Goal: Information Seeking & Learning: Learn about a topic

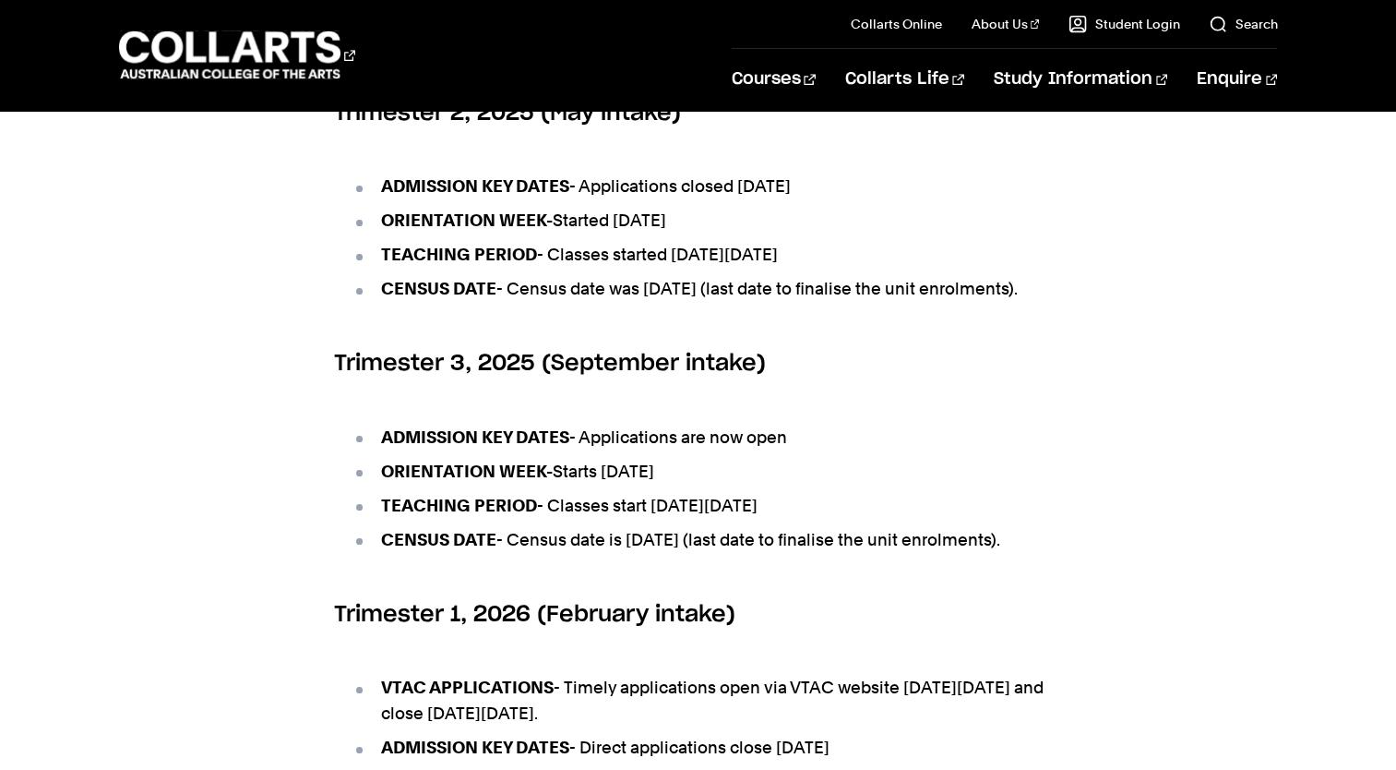
scroll to position [849, 0]
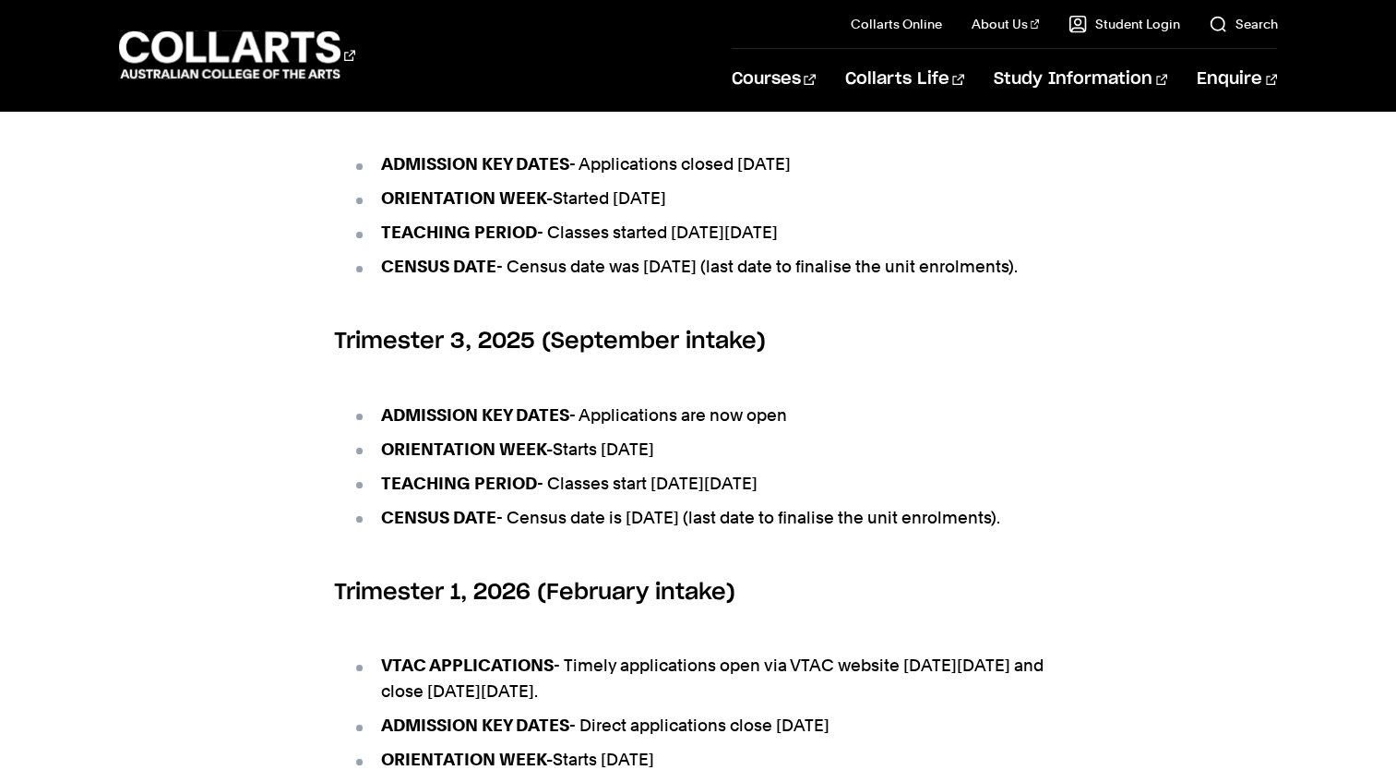
click at [215, 607] on div "Key Dates – Upcoming Intakes Trimester 2, 2025 (May intake) ADMISSION KEY DATES…" at bounding box center [698, 499] width 1396 height 1104
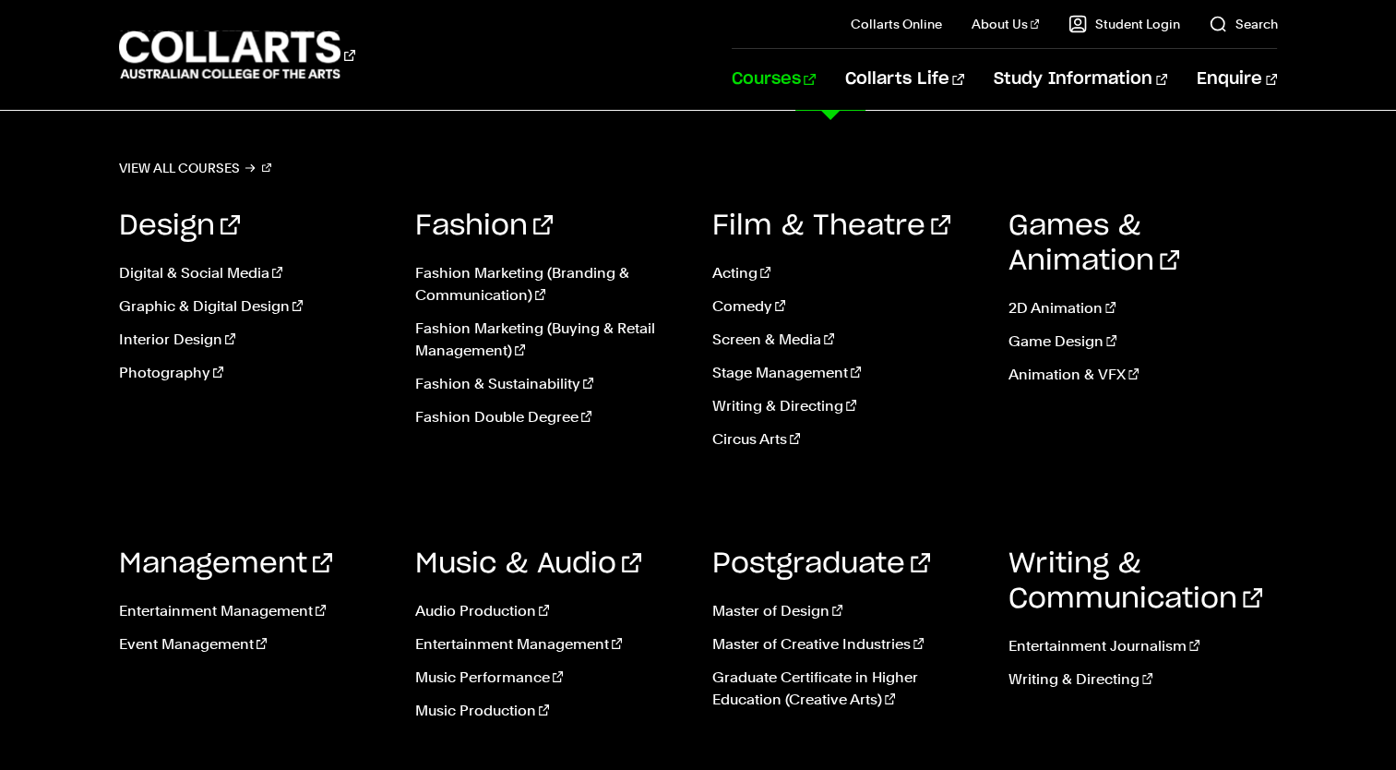
scroll to position [37, 0]
click at [531, 422] on link "Fashion Double Degree" at bounding box center [549, 417] width 269 height 22
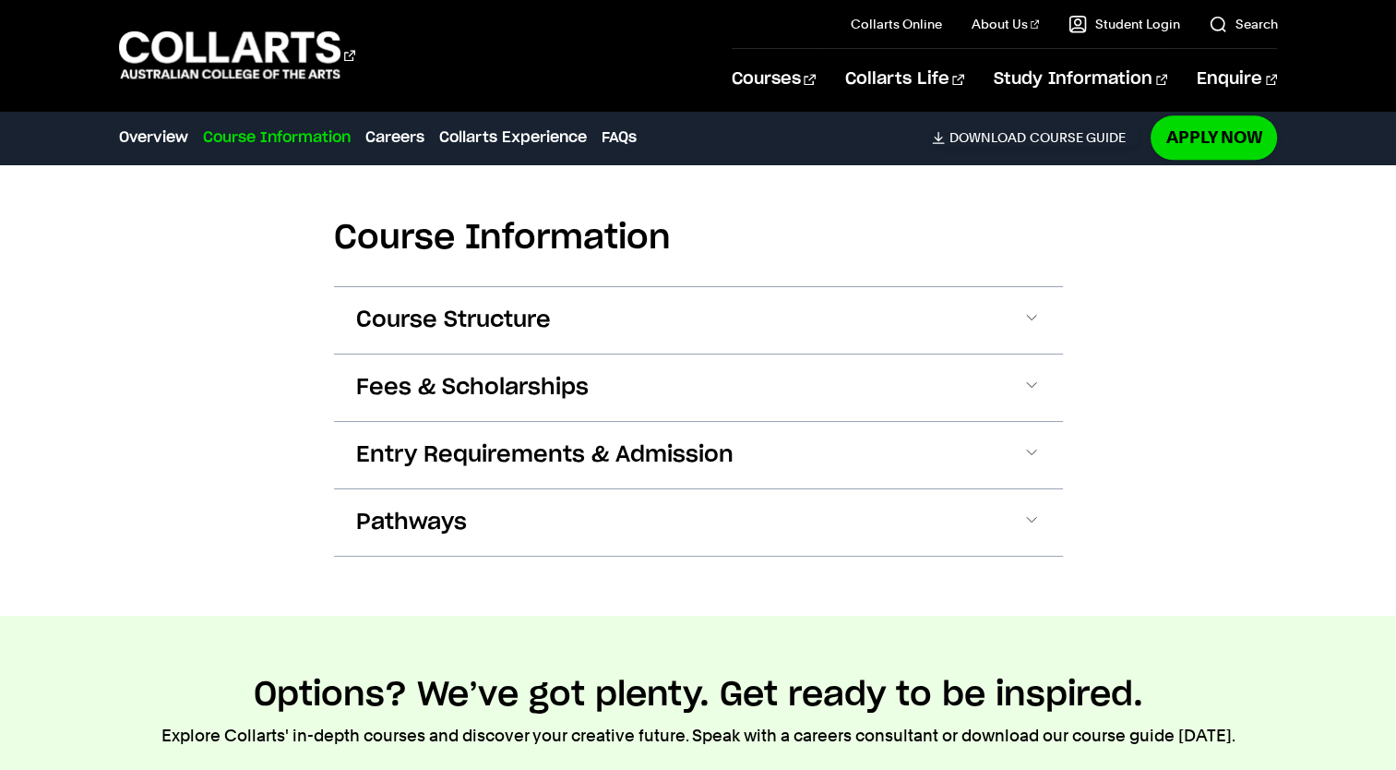
scroll to position [1993, 0]
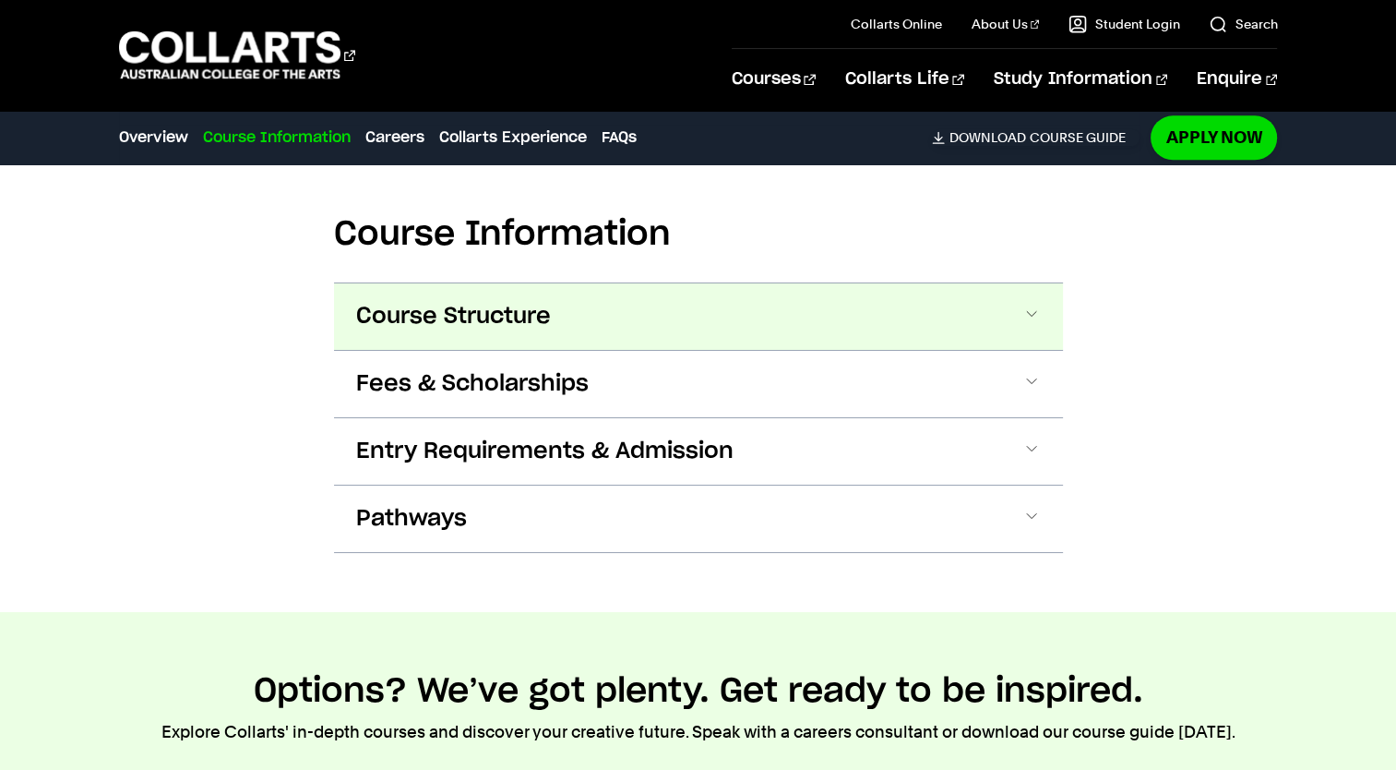
click at [1045, 322] on button "Course Structure" at bounding box center [698, 316] width 729 height 66
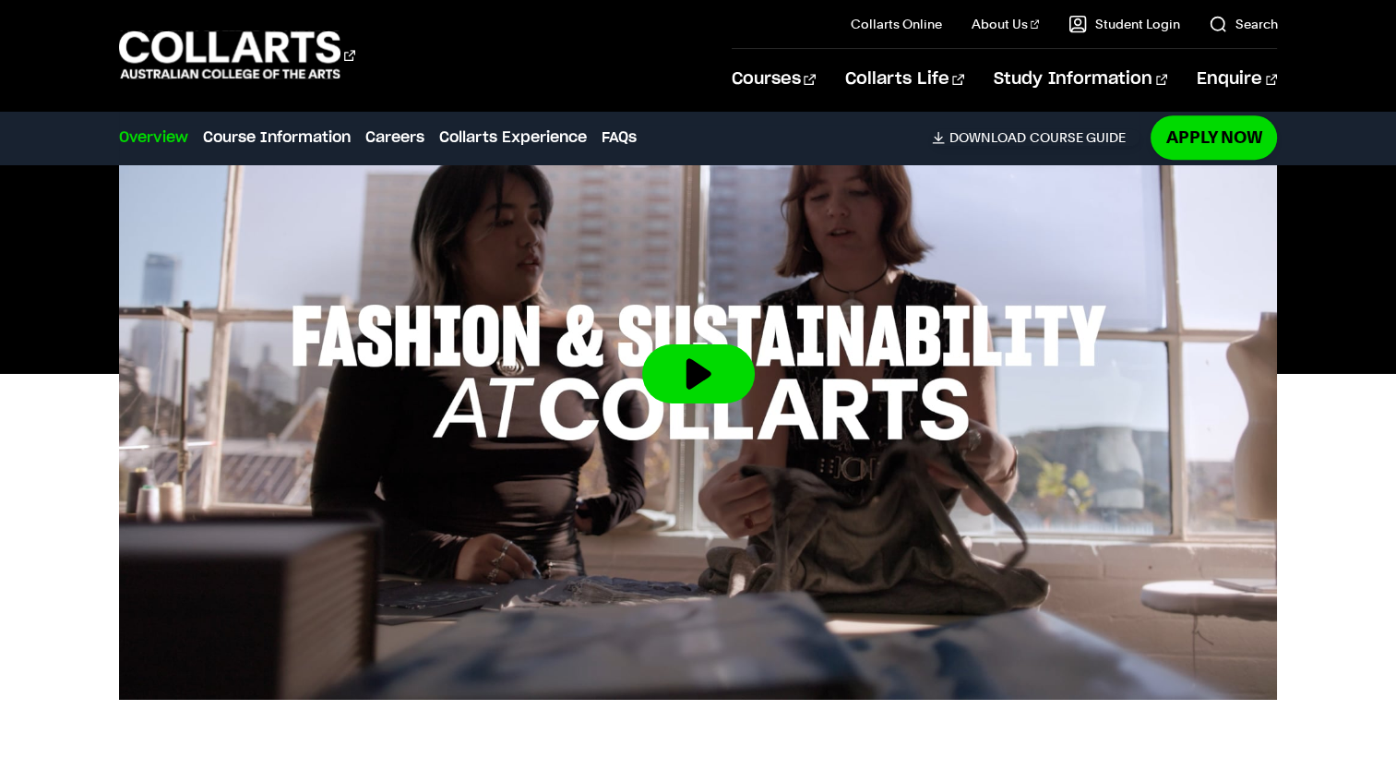
scroll to position [854, 0]
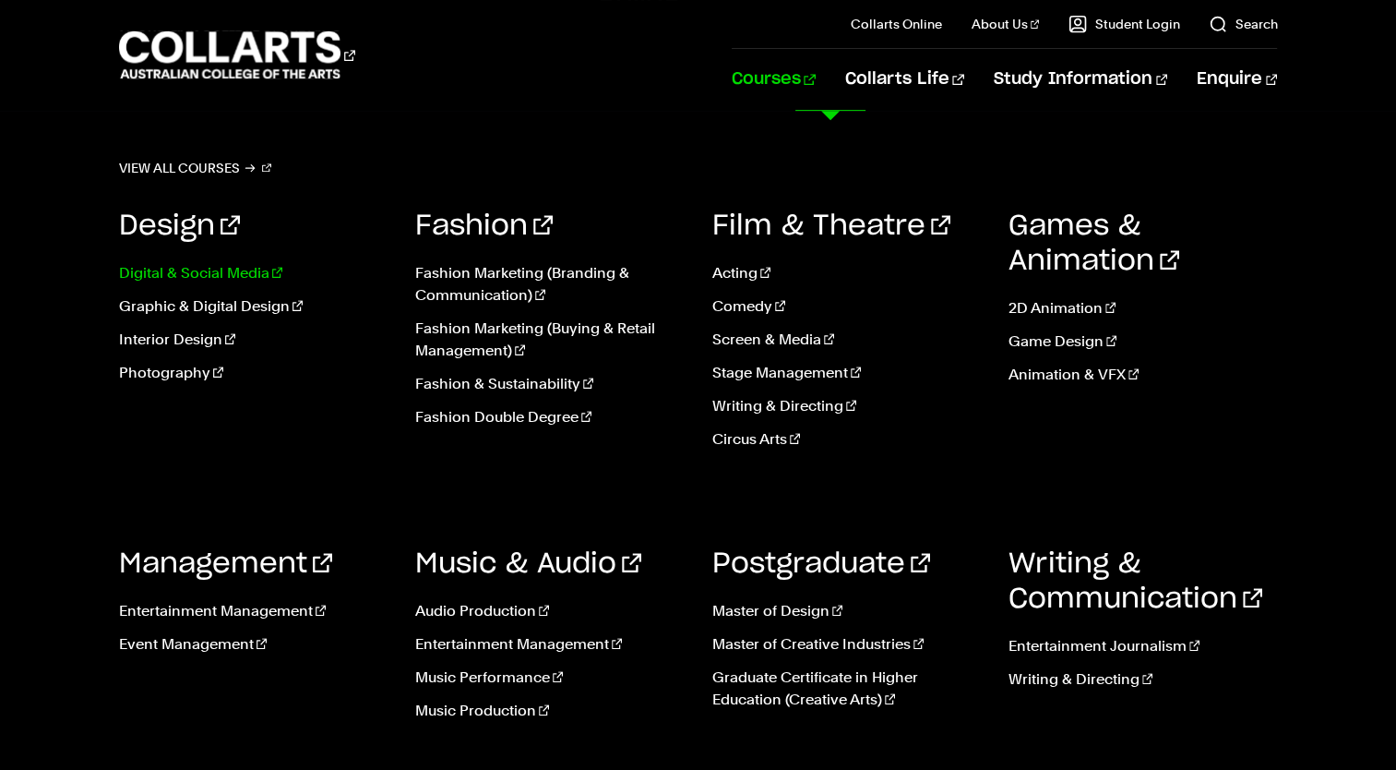
click at [217, 277] on link "Digital & Social Media" at bounding box center [253, 273] width 269 height 22
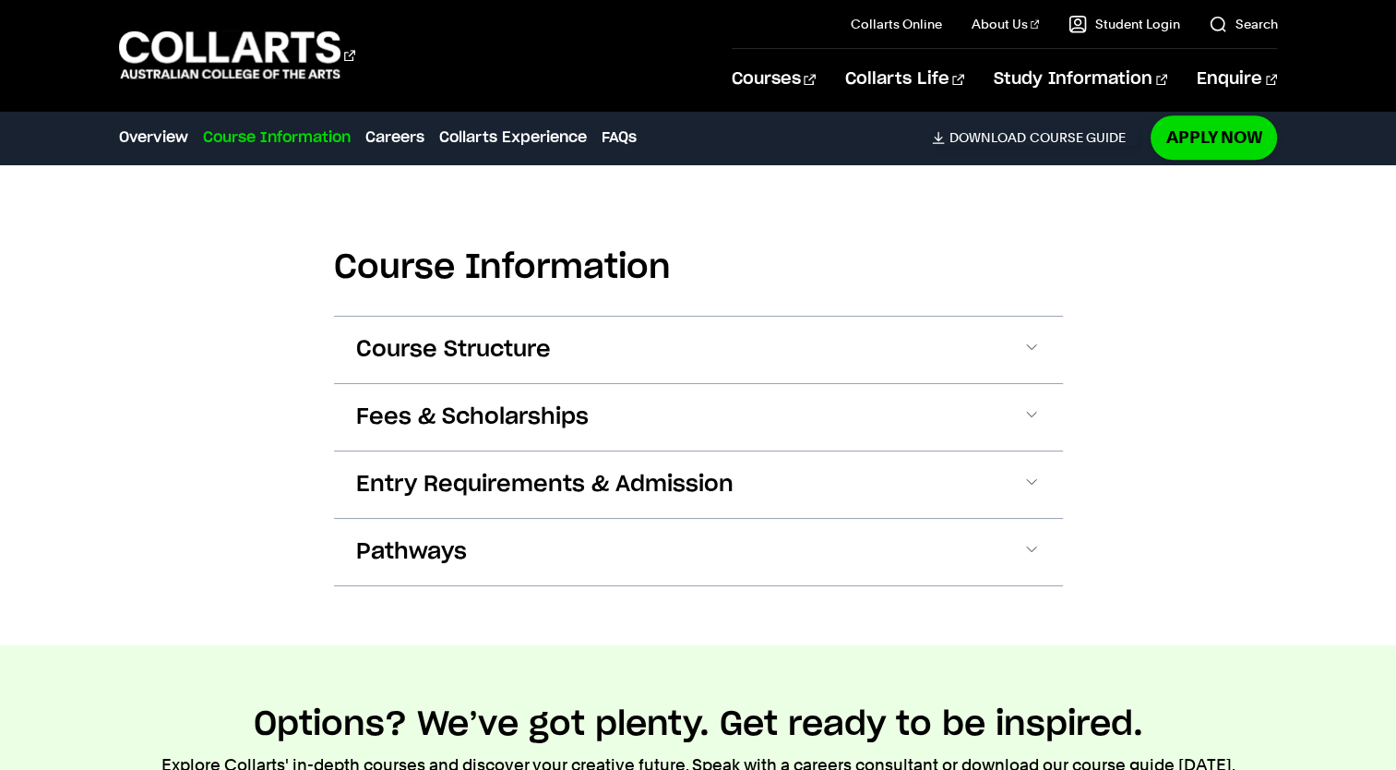
scroll to position [1735, 0]
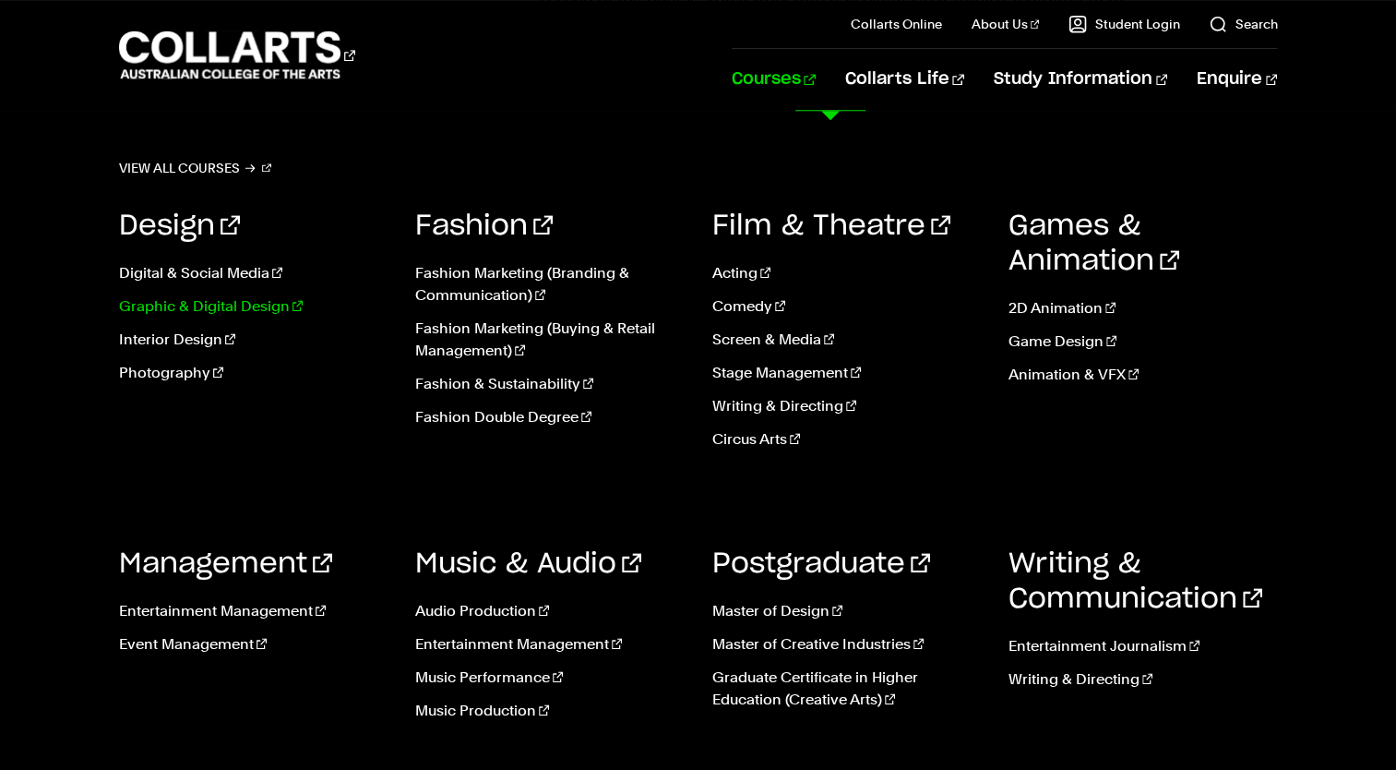
click at [188, 306] on link "Graphic & Digital Design" at bounding box center [253, 306] width 269 height 22
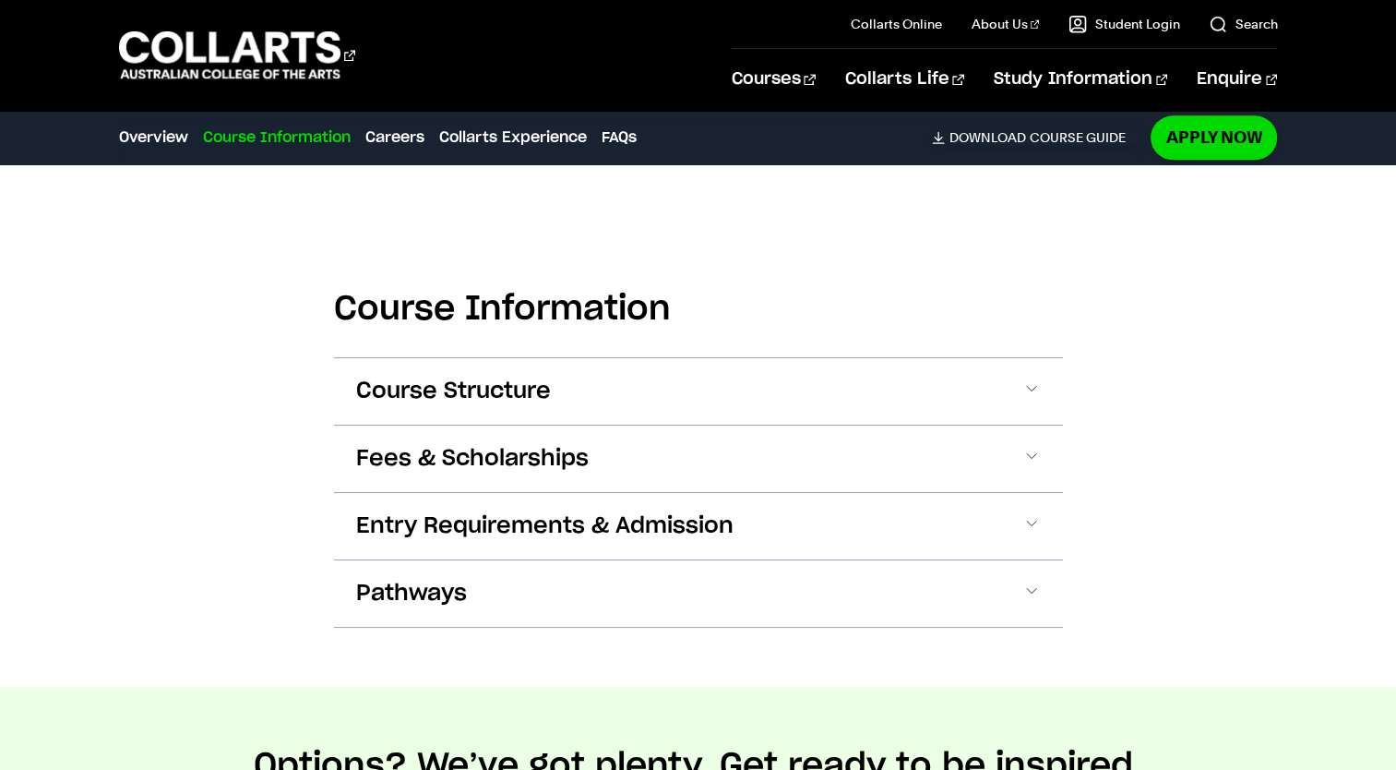
scroll to position [2104, 0]
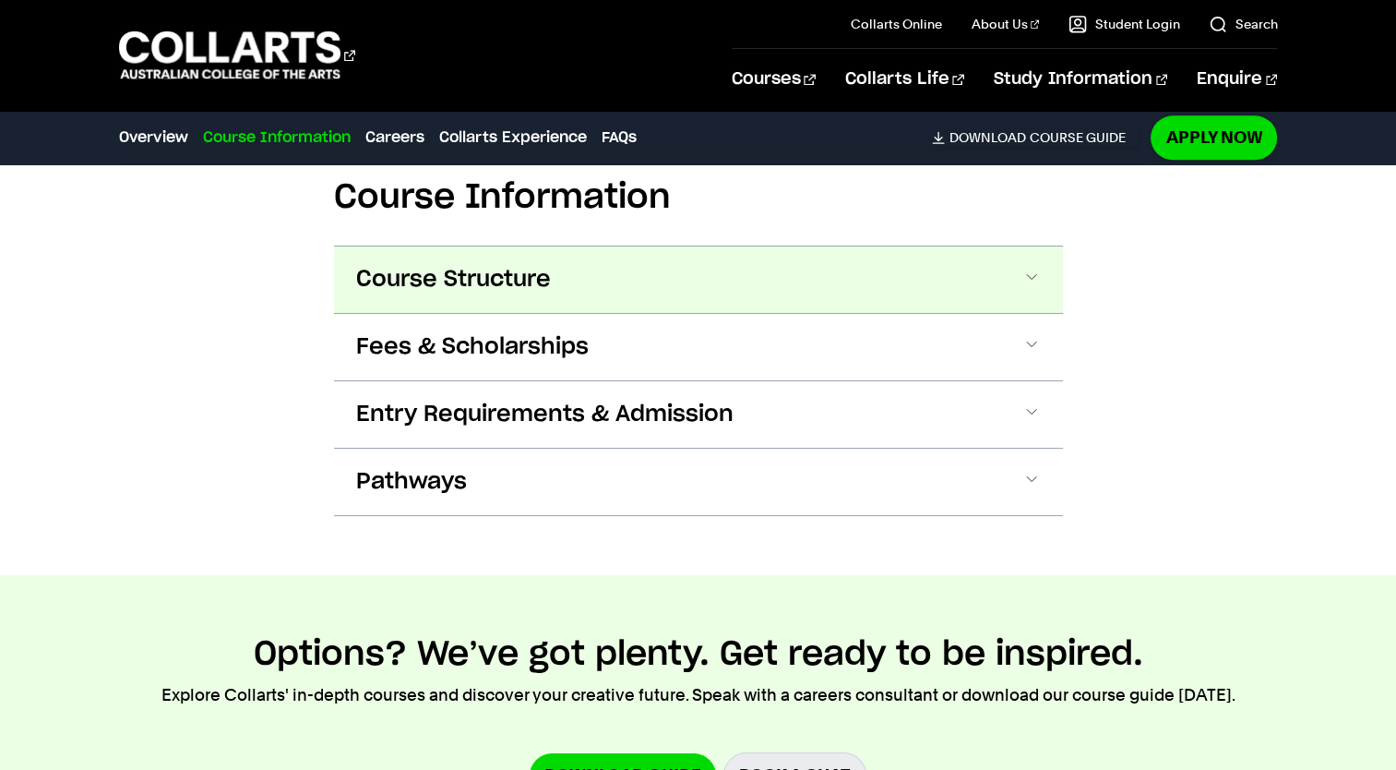
click at [1028, 280] on span at bounding box center [1031, 280] width 18 height 24
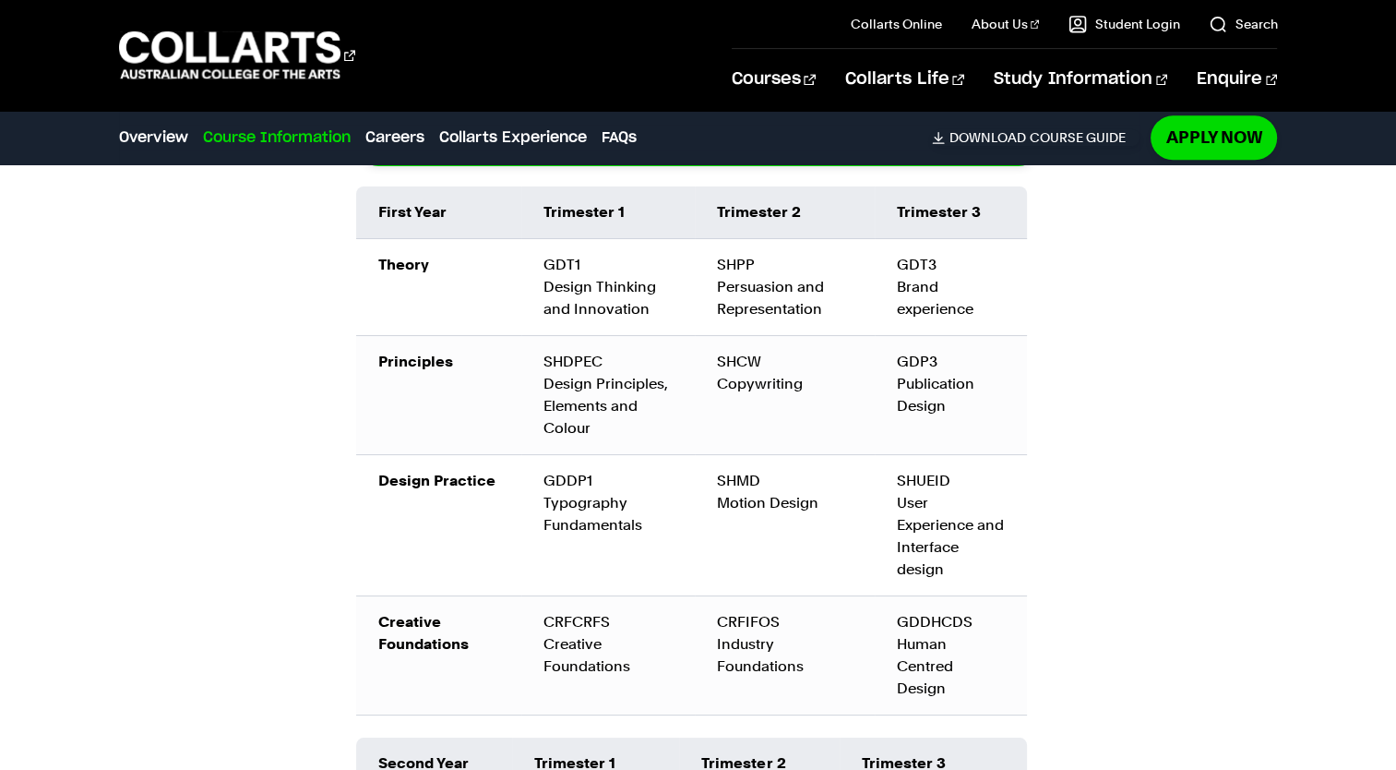
scroll to position [2441, 0]
